Goal: Information Seeking & Learning: Stay updated

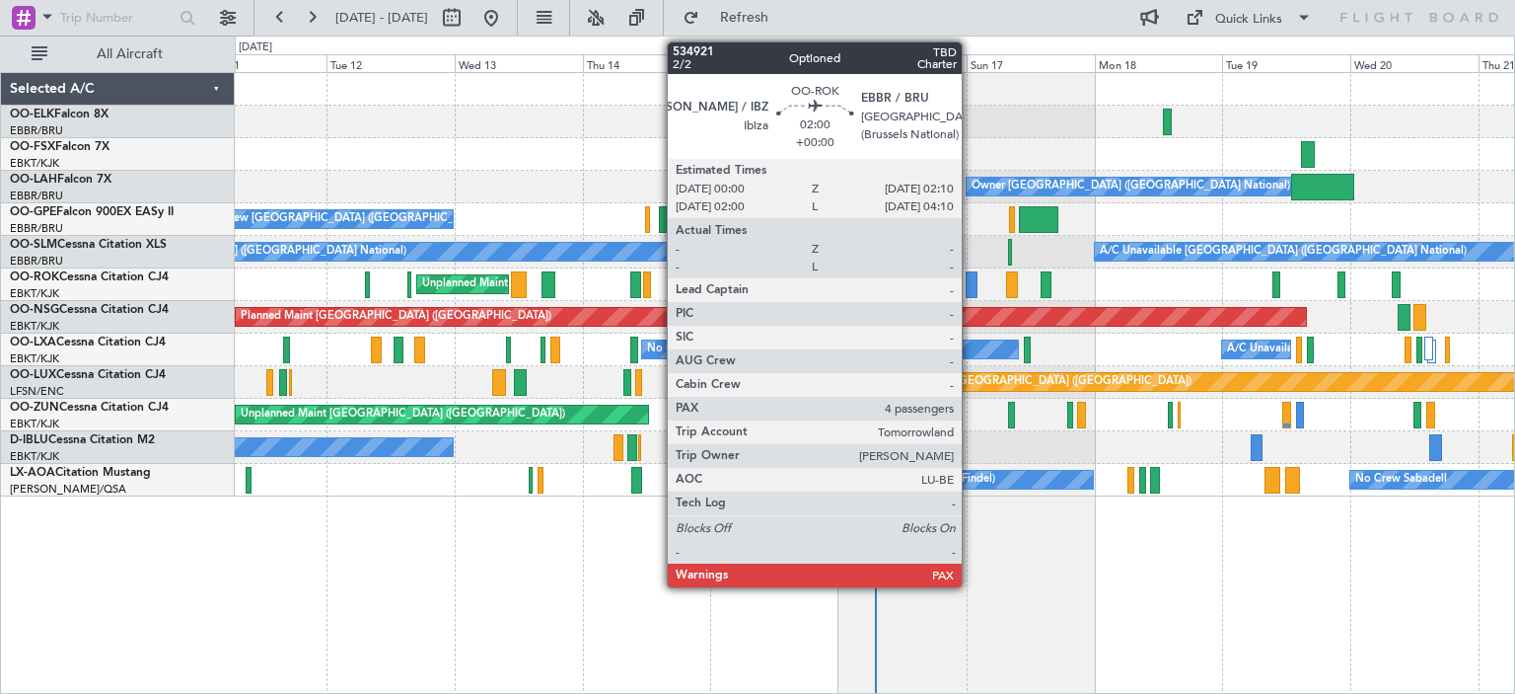
click at [478, 244] on div "Owner [GEOGRAPHIC_DATA] ([GEOGRAPHIC_DATA] National) No Crew [GEOGRAPHIC_DATA] …" at bounding box center [875, 284] width 1280 height 423
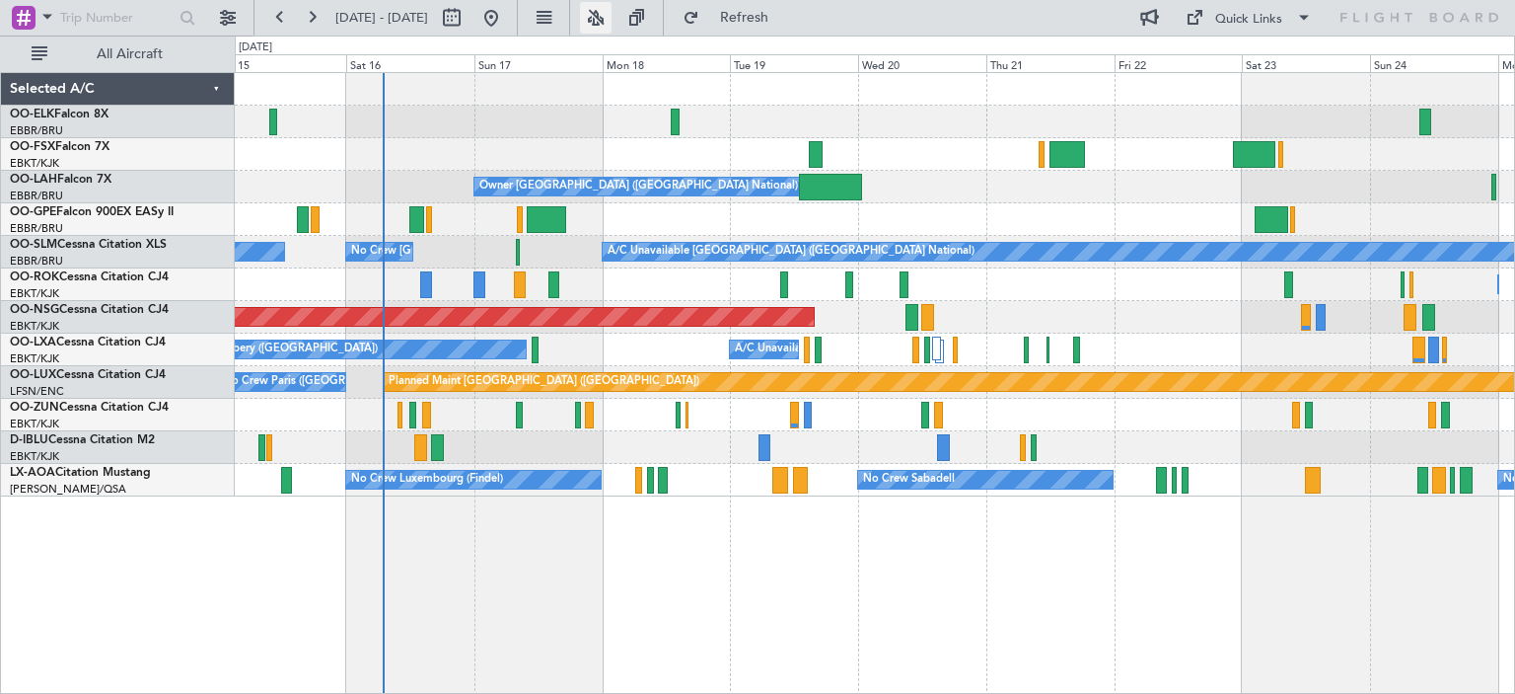
click at [612, 20] on button at bounding box center [596, 18] width 32 height 32
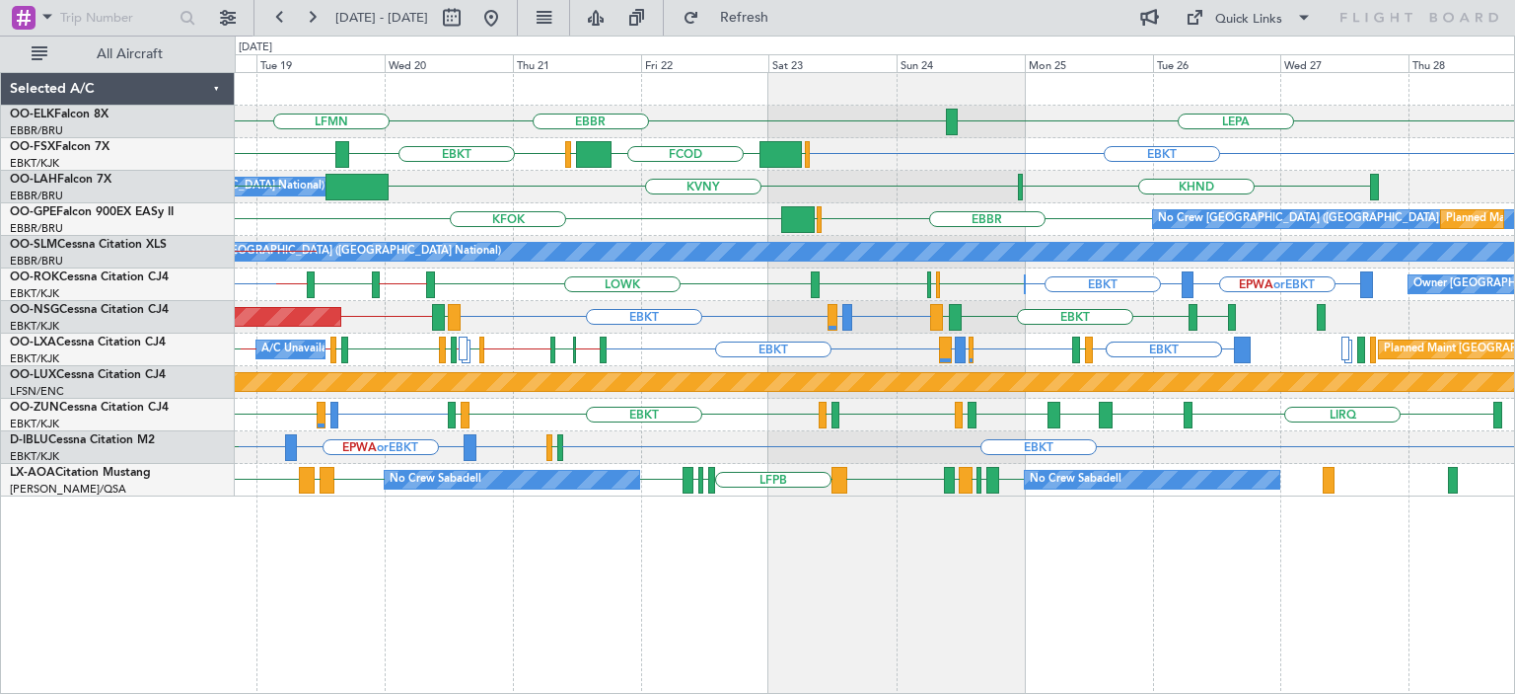
click at [426, 334] on div "LEPA [GEOGRAPHIC_DATA] LFMN EBKT EGGW [GEOGRAPHIC_DATA] FCOD [GEOGRAPHIC_DATA] …" at bounding box center [875, 284] width 1280 height 423
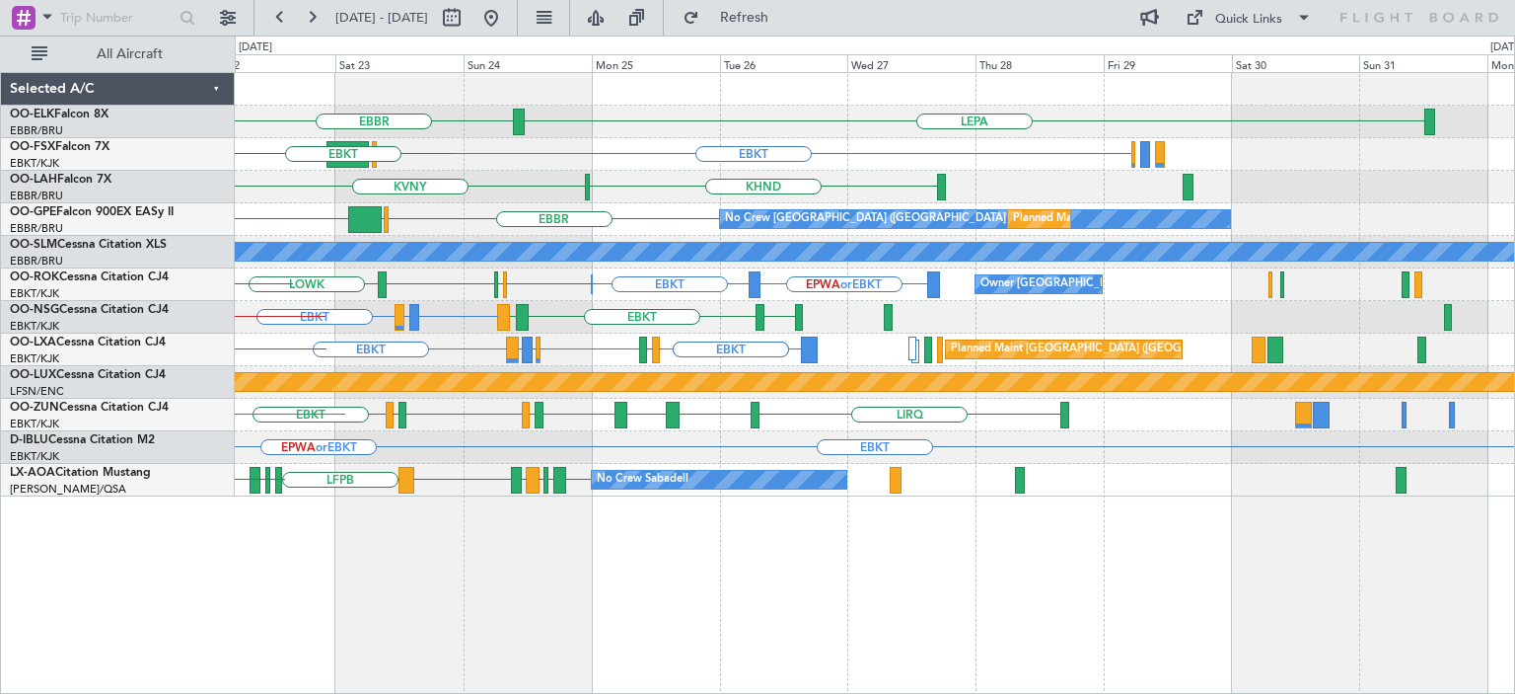
click at [443, 346] on div "LEPA [GEOGRAPHIC_DATA] EBKT EGGW FCOD [GEOGRAPHIC_DATA] EBKT KHND KVNY Planned …" at bounding box center [875, 284] width 1280 height 423
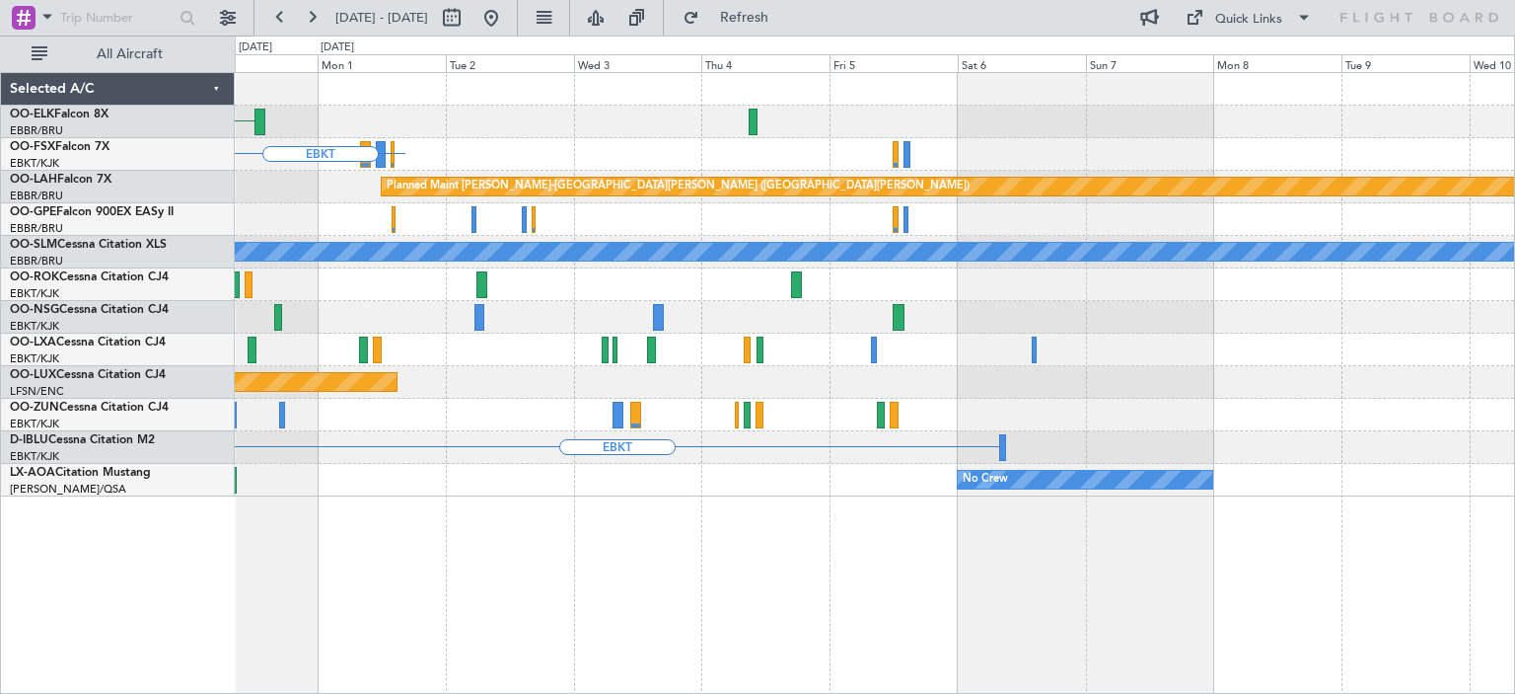
click at [620, 360] on div "LEPA EBKT Planned [GEOGRAPHIC_DATA][PERSON_NAME]-[GEOGRAPHIC_DATA][PERSON_NAME]…" at bounding box center [875, 284] width 1280 height 423
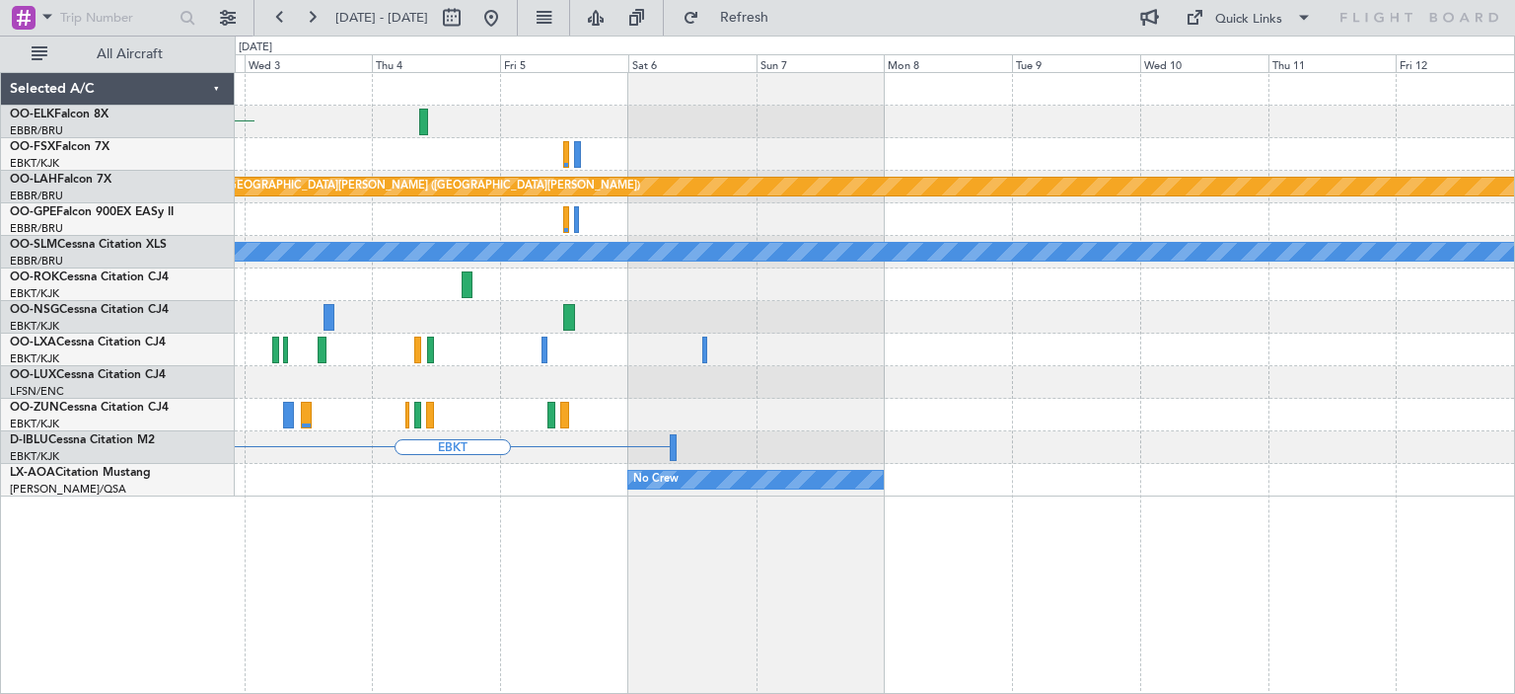
click at [574, 375] on div "LEPA Planned [GEOGRAPHIC_DATA][PERSON_NAME]-[GEOGRAPHIC_DATA][PERSON_NAME] ([GE…" at bounding box center [875, 284] width 1280 height 423
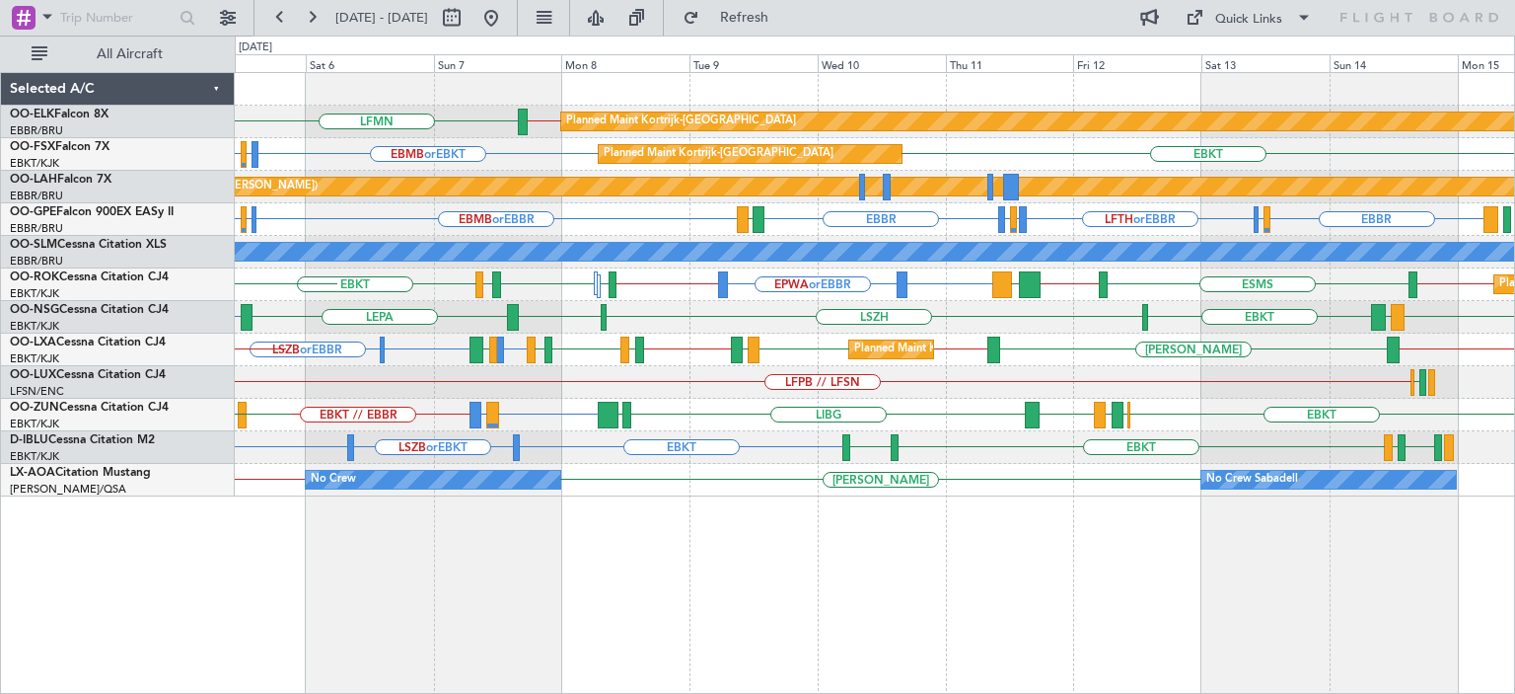
click at [588, 369] on div "LFMN EBBR // EBKT Planned Maint [GEOGRAPHIC_DATA]-[GEOGRAPHIC_DATA] EBKT EBMB o…" at bounding box center [875, 284] width 1280 height 423
click at [1429, 386] on div "Planned Maint Kortrijk-[GEOGRAPHIC_DATA] LFMN EBBR // EBKT Planned Maint [GEOGR…" at bounding box center [875, 284] width 1280 height 423
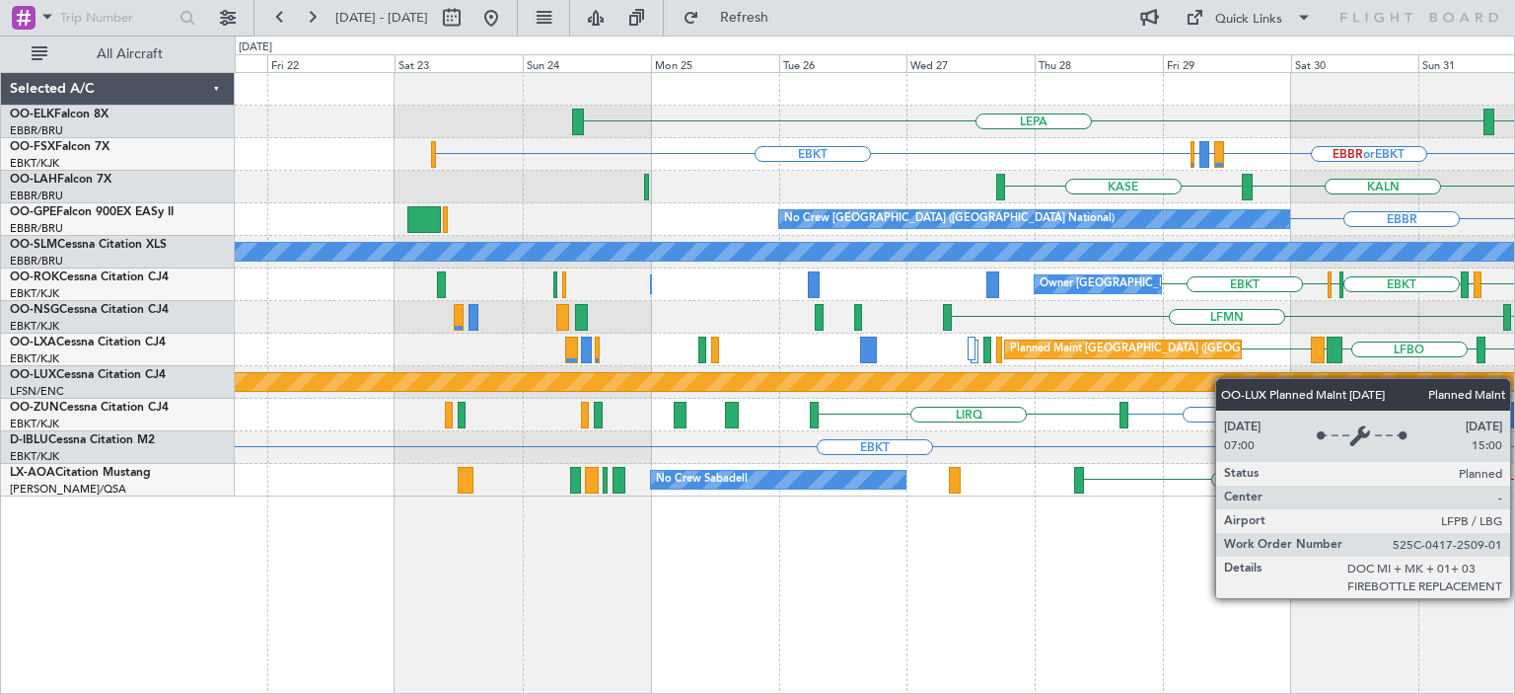
click at [1395, 383] on div "LEPA [GEOGRAPHIC_DATA] EBKT EBBR or EBKT LIRZ or EBKT EBBR or EBKT EBBR or EBKT…" at bounding box center [875, 284] width 1280 height 423
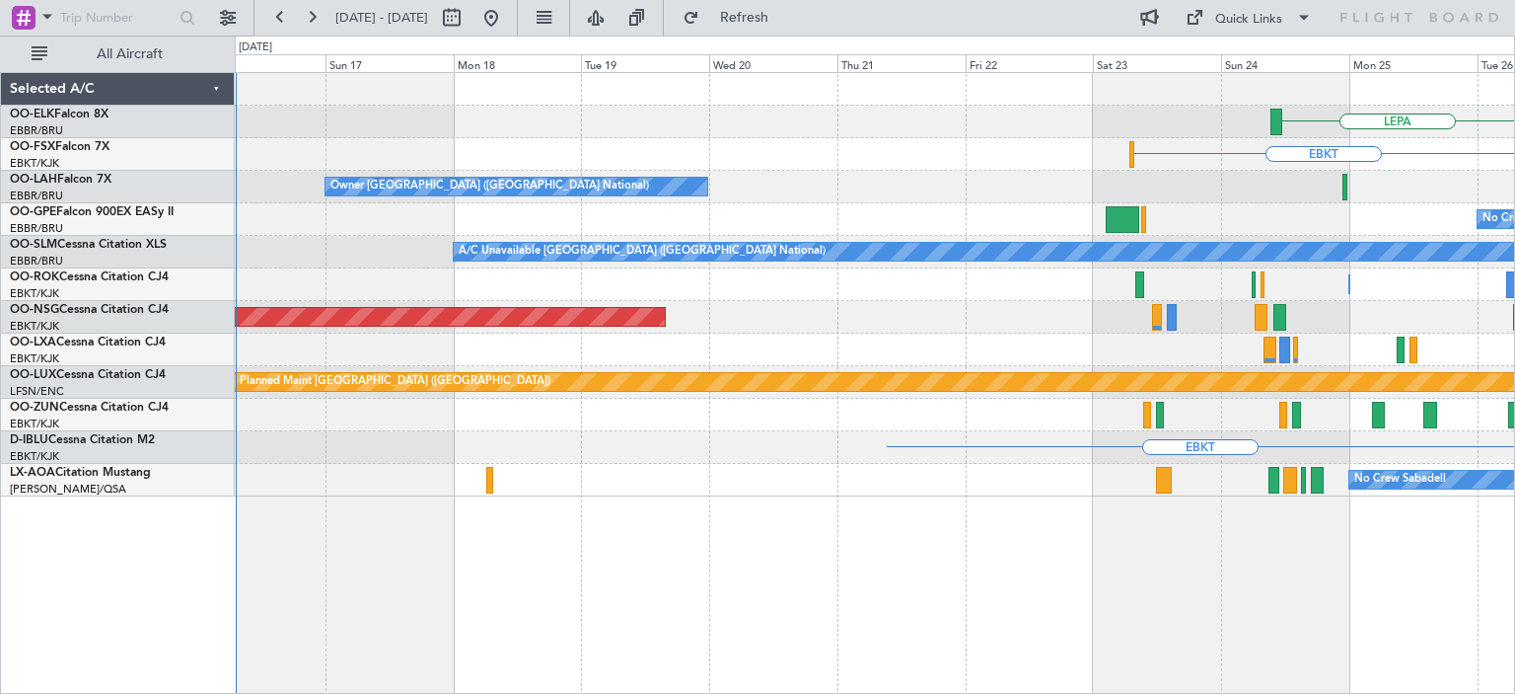
click at [1350, 406] on div "LEPA EBKT Owner [GEOGRAPHIC_DATA] (Brussels National) [GEOGRAPHIC_DATA] No Crew…" at bounding box center [875, 284] width 1280 height 423
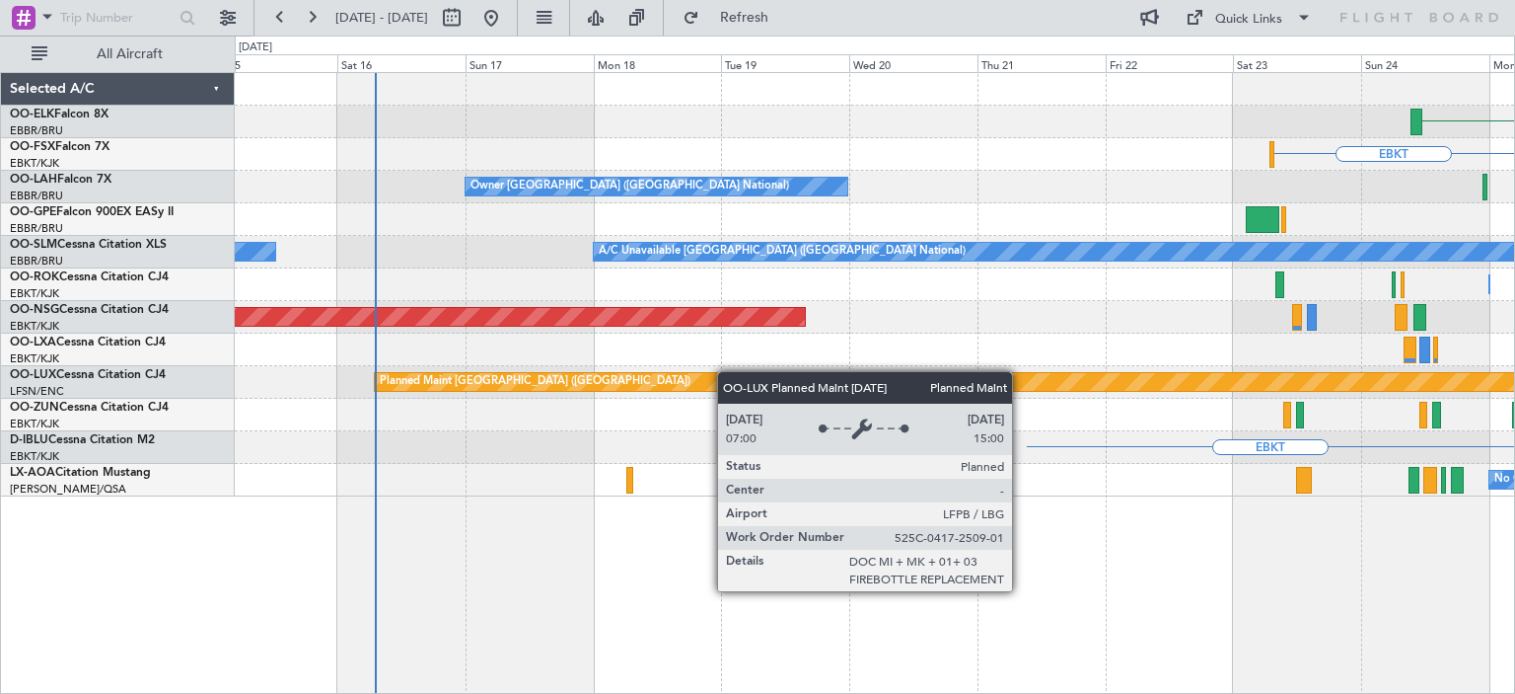
click at [745, 371] on div "Planned Maint [GEOGRAPHIC_DATA] ([GEOGRAPHIC_DATA])" at bounding box center [875, 382] width 1280 height 33
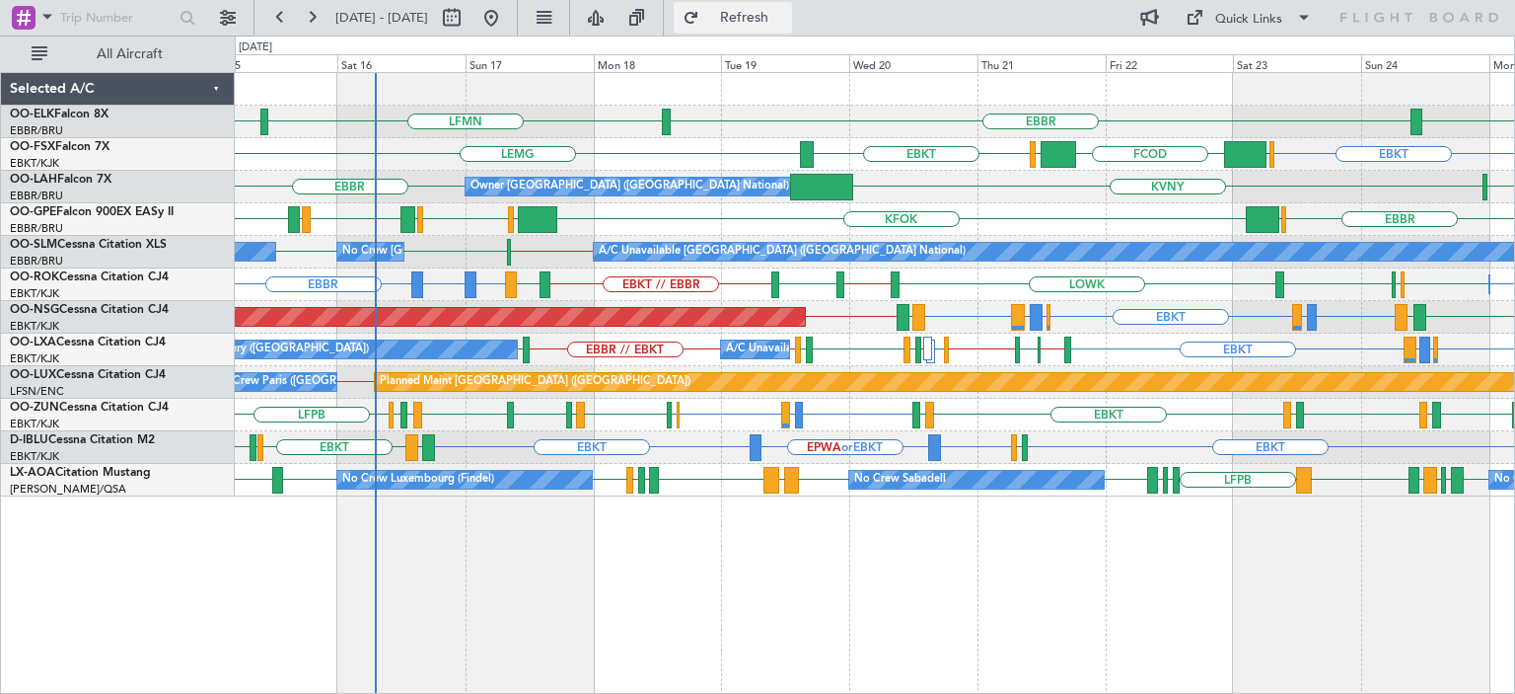
click at [786, 16] on span "Refresh" at bounding box center [744, 18] width 83 height 14
